Goal: Information Seeking & Learning: Learn about a topic

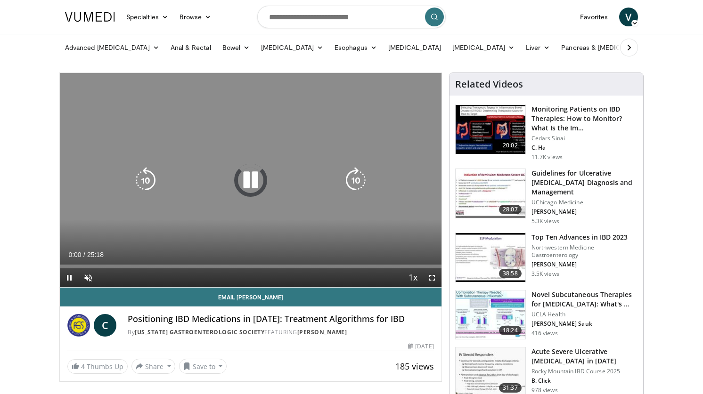
click at [241, 177] on icon "Video Player" at bounding box center [250, 180] width 26 height 26
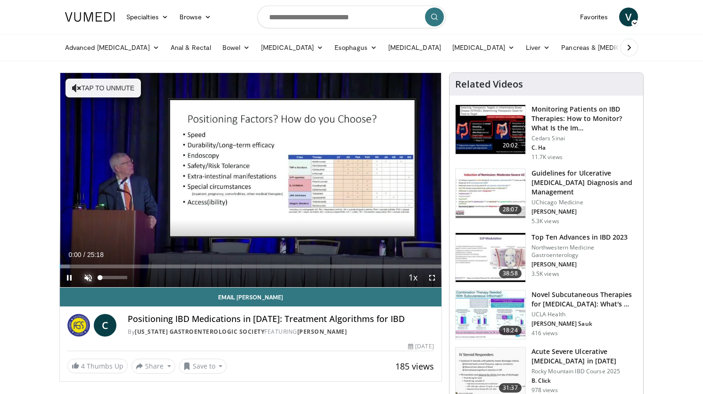
click at [84, 275] on span "Video Player" at bounding box center [88, 277] width 19 height 19
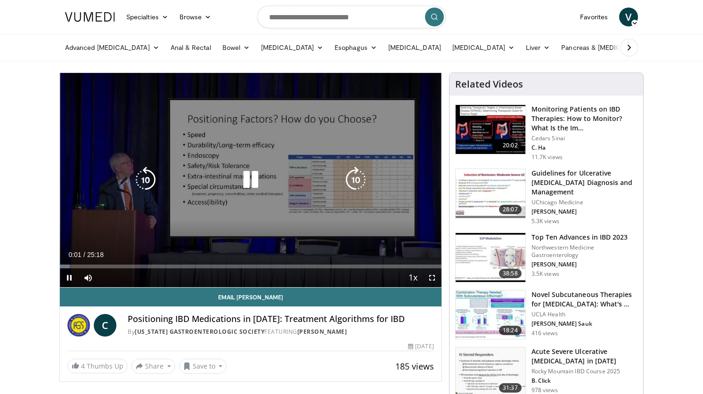
click at [248, 179] on icon "Video Player" at bounding box center [250, 180] width 26 height 26
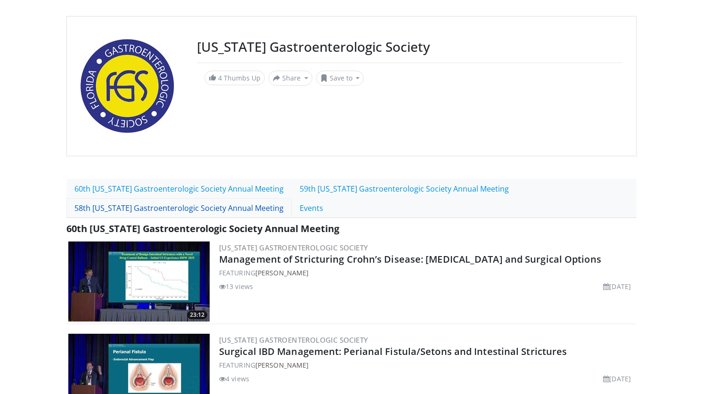
scroll to position [137, 0]
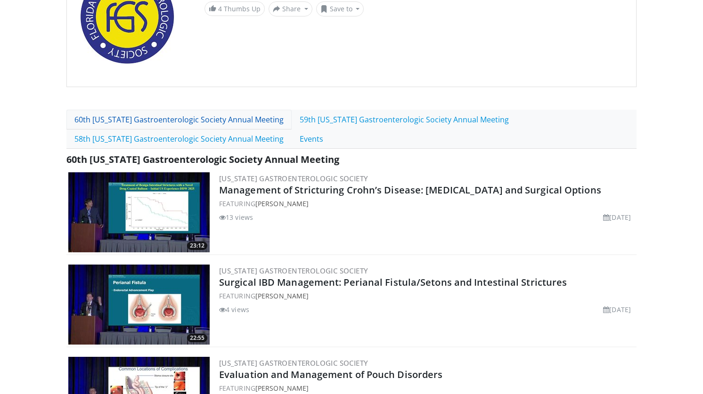
click at [176, 126] on link "60th Florida Gastroenterologic Society Annual Meeting" at bounding box center [178, 120] width 225 height 20
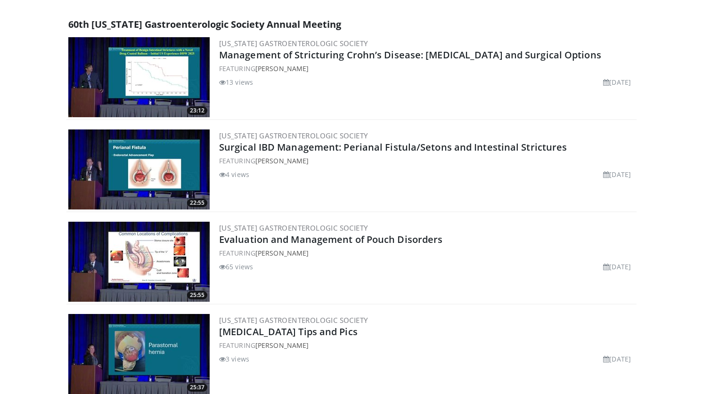
scroll to position [190, 0]
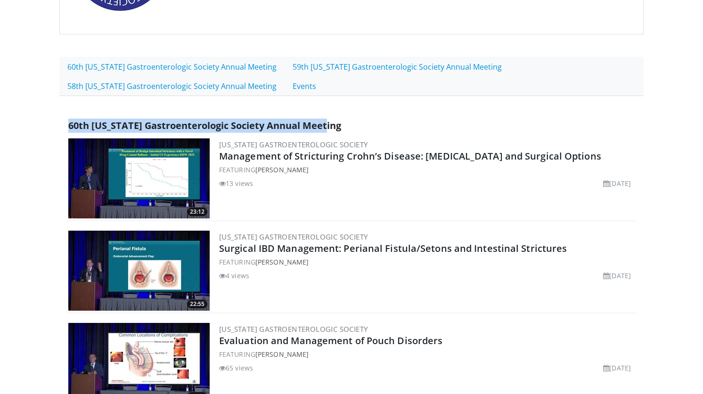
drag, startPoint x: 69, startPoint y: 125, endPoint x: 328, endPoint y: 127, distance: 258.5
click at [328, 127] on div "60th [US_STATE] Gastroenterologic Society Annual Meeting" at bounding box center [351, 126] width 570 height 14
copy span "60th [US_STATE] Gastroenterologic Society Annual Meeting"
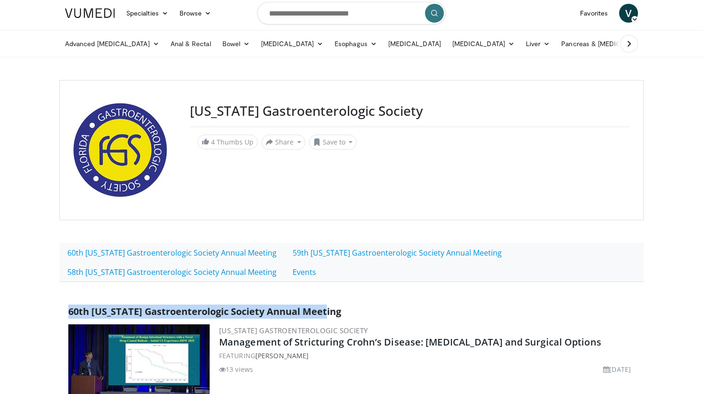
scroll to position [0, 0]
